Goal: Browse casually

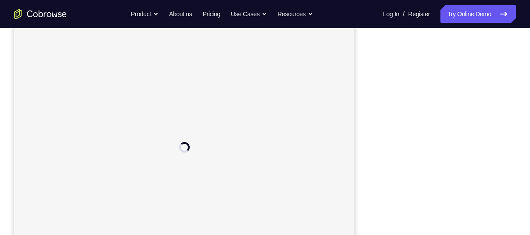
scroll to position [114, 0]
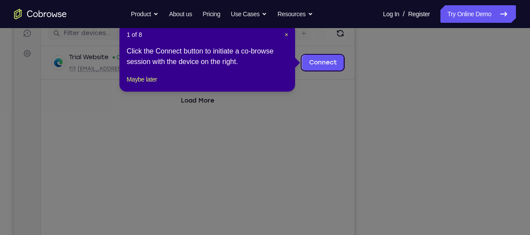
click at [268, 112] on icon at bounding box center [268, 117] width 536 height 235
click at [157, 85] on button "Maybe later" at bounding box center [141, 79] width 30 height 11
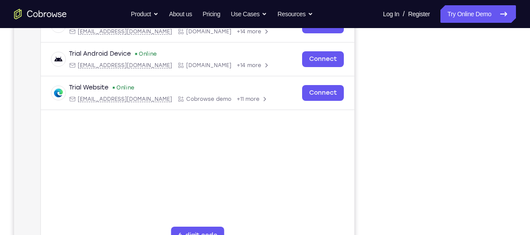
scroll to position [151, 0]
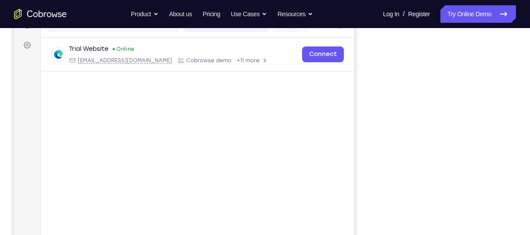
scroll to position [115, 0]
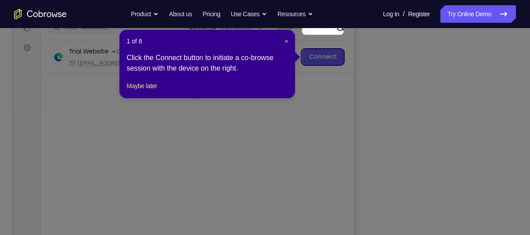
click at [292, 138] on icon at bounding box center [268, 117] width 536 height 235
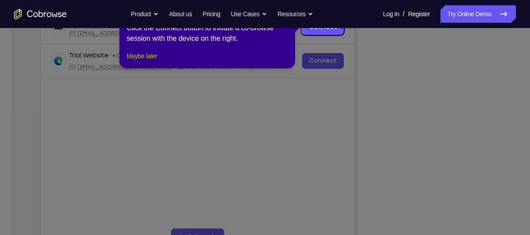
click at [157, 61] on button "Maybe later" at bounding box center [141, 56] width 30 height 11
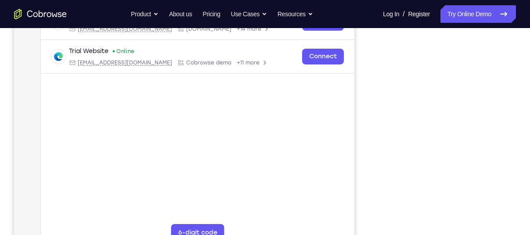
scroll to position [154, 0]
click at [322, 143] on main "demo_id 1921450231 1921450231 Email User ID Device ID Device name 6-digit code …" at bounding box center [197, 129] width 313 height 294
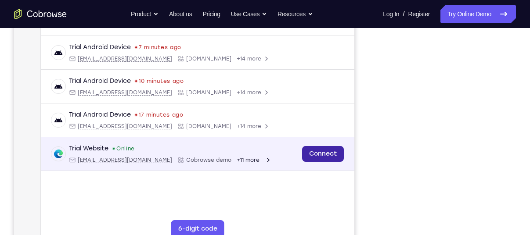
scroll to position [156, 0]
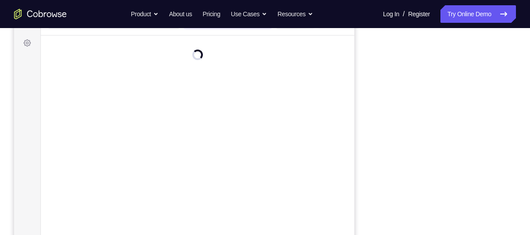
scroll to position [167, 0]
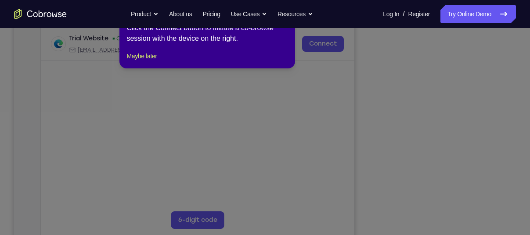
click at [443, 226] on icon at bounding box center [268, 117] width 536 height 235
click at [153, 61] on button "Maybe later" at bounding box center [141, 56] width 30 height 11
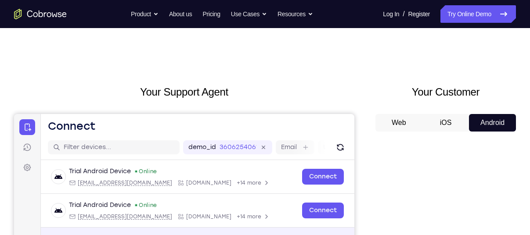
scroll to position [11, 0]
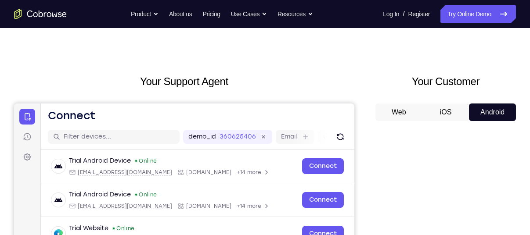
click at [449, 113] on button "iOS" at bounding box center [445, 113] width 47 height 18
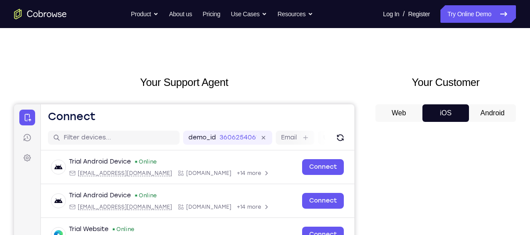
scroll to position [5, 0]
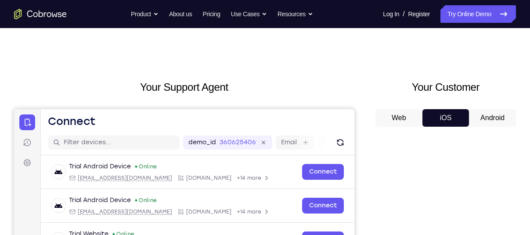
click at [483, 115] on button "Android" at bounding box center [492, 118] width 47 height 18
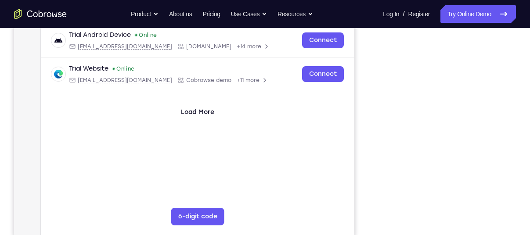
scroll to position [190, 0]
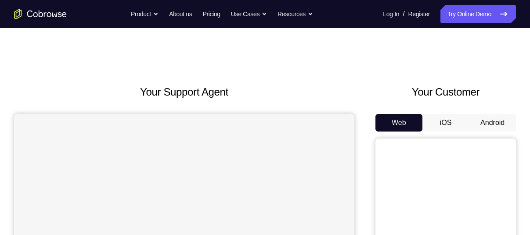
click at [499, 122] on button "Android" at bounding box center [492, 123] width 47 height 18
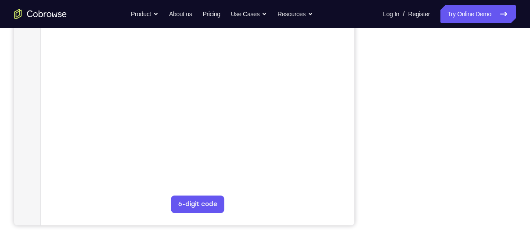
scroll to position [183, 0]
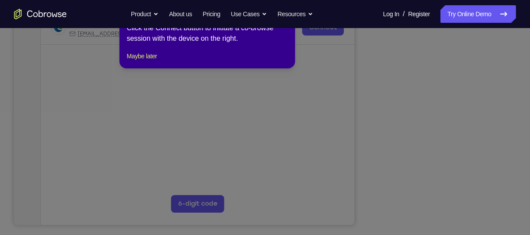
click at [486, 175] on icon at bounding box center [268, 111] width 536 height 250
drag, startPoint x: 160, startPoint y: 69, endPoint x: 168, endPoint y: 139, distance: 69.8
click at [157, 61] on button "Maybe later" at bounding box center [141, 56] width 30 height 11
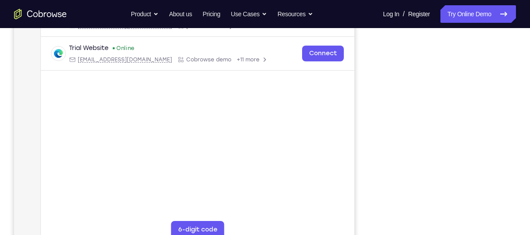
scroll to position [155, 0]
